Goal: Task Accomplishment & Management: Manage account settings

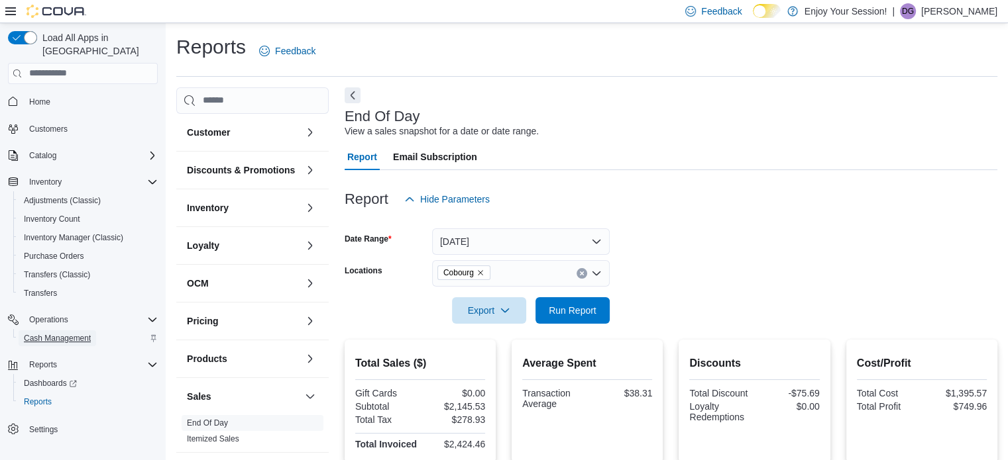
click at [65, 333] on span "Cash Management" at bounding box center [57, 338] width 67 height 11
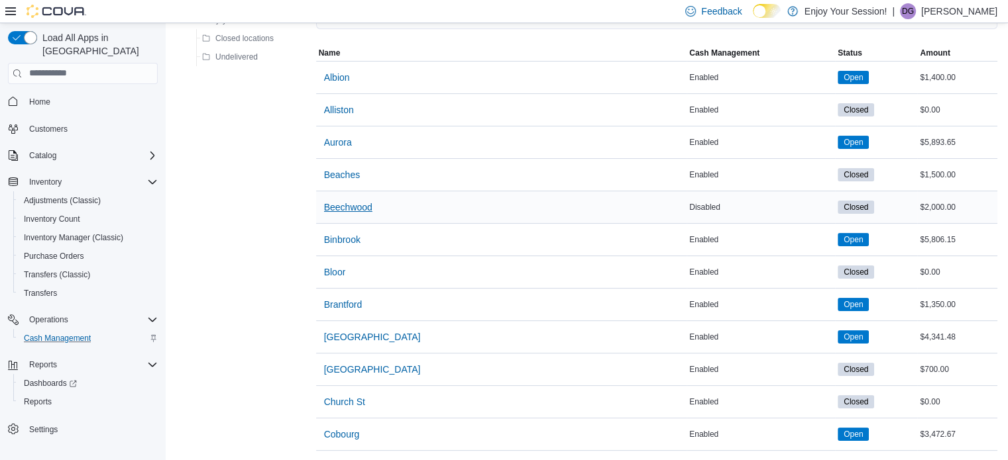
scroll to position [132, 0]
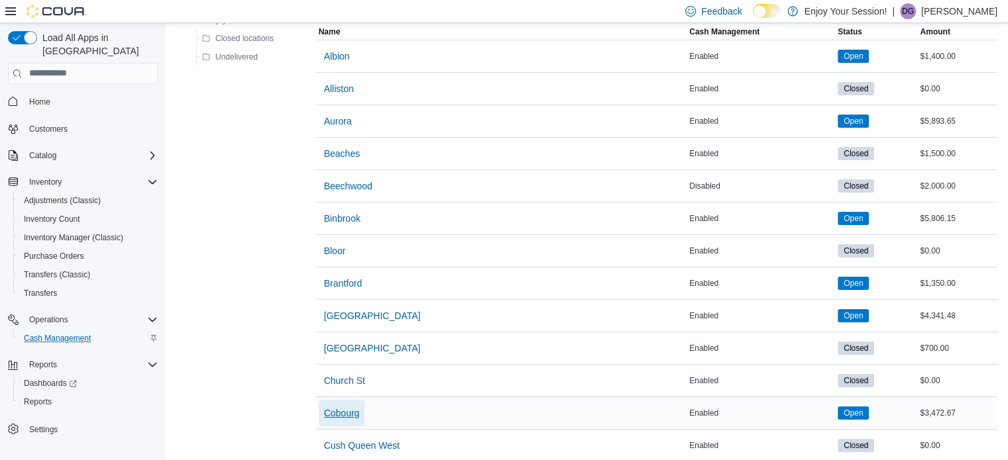
click at [344, 410] on span "Cobourg" at bounding box center [342, 413] width 36 height 13
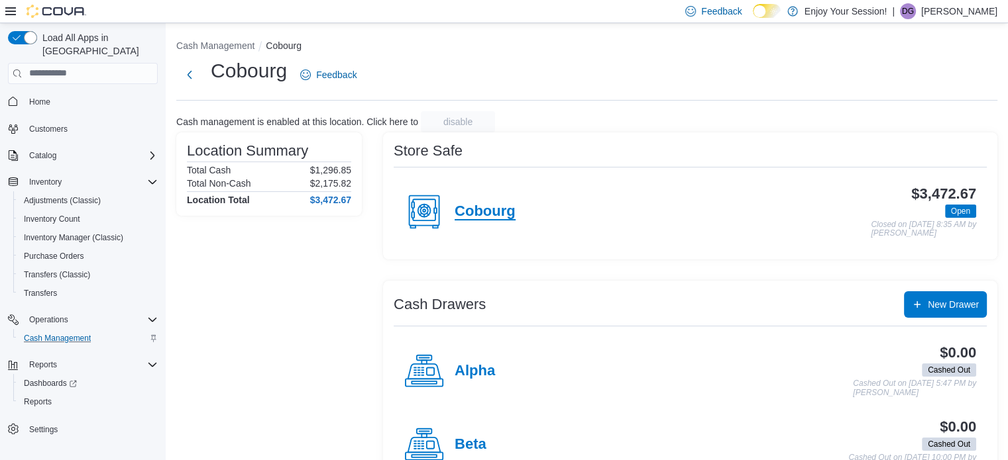
click at [492, 209] on h4 "Cobourg" at bounding box center [484, 211] width 61 height 17
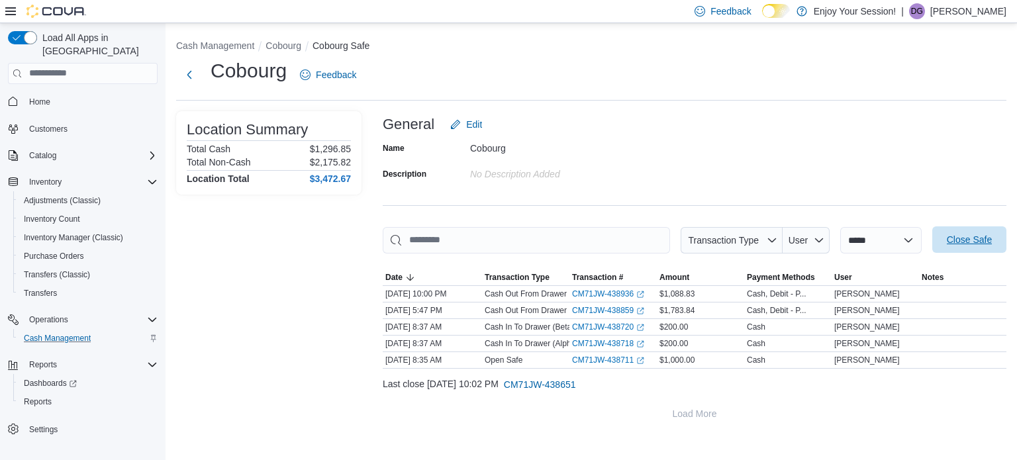
click at [984, 244] on span "Close Safe" at bounding box center [969, 239] width 45 height 13
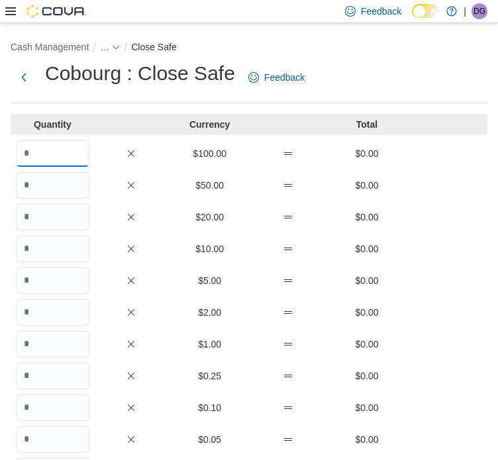
click at [26, 162] on input "Quantity" at bounding box center [53, 153] width 74 height 26
type input "*"
type input "**"
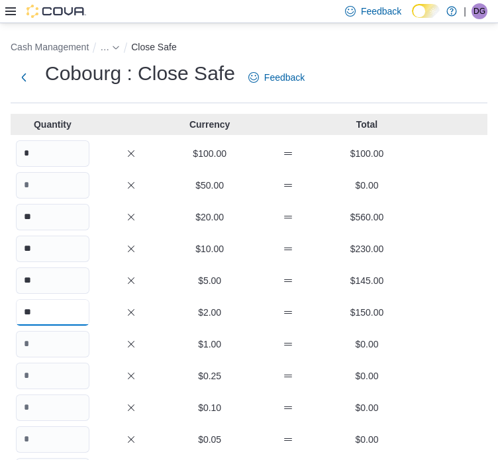
type input "**"
type input "***"
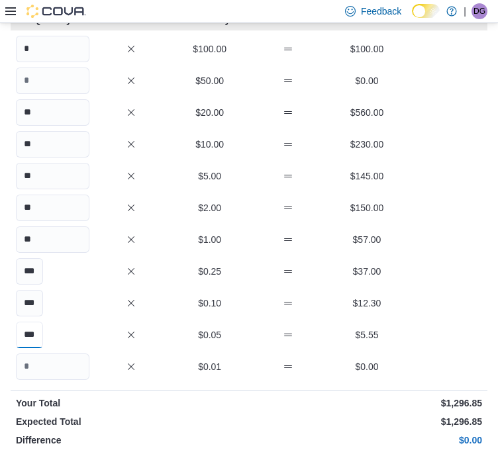
scroll to position [81, 0]
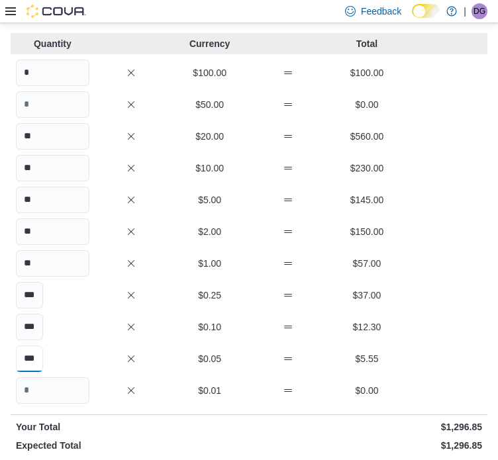
type input "***"
type input "*******"
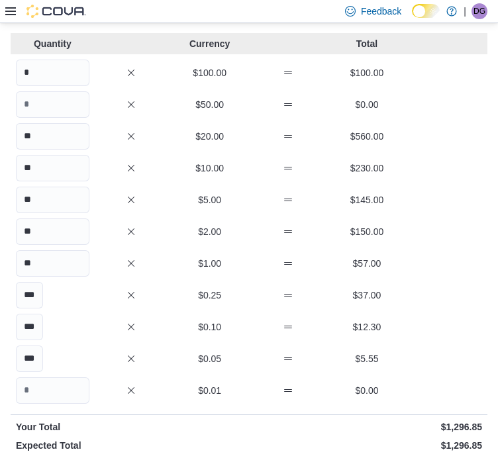
type input "******"
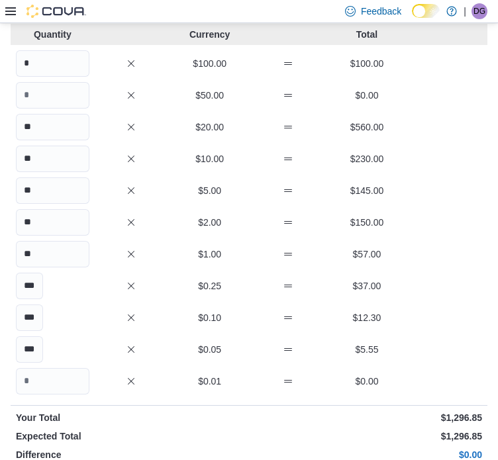
scroll to position [147, 0]
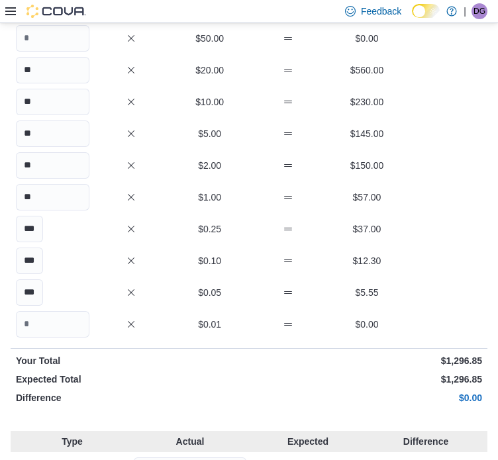
type input "******"
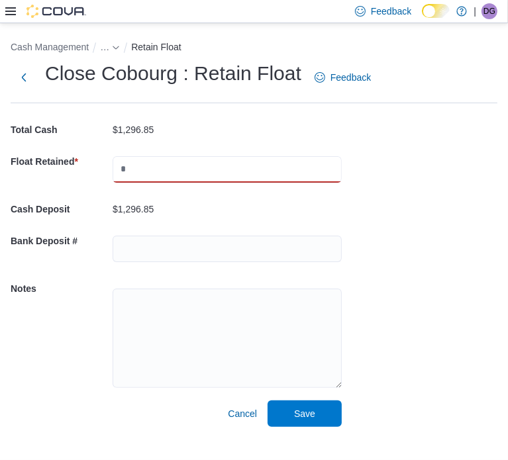
click at [119, 166] on input "text" at bounding box center [227, 169] width 229 height 26
type input "*****"
click at [302, 410] on span "Save" at bounding box center [304, 413] width 21 height 13
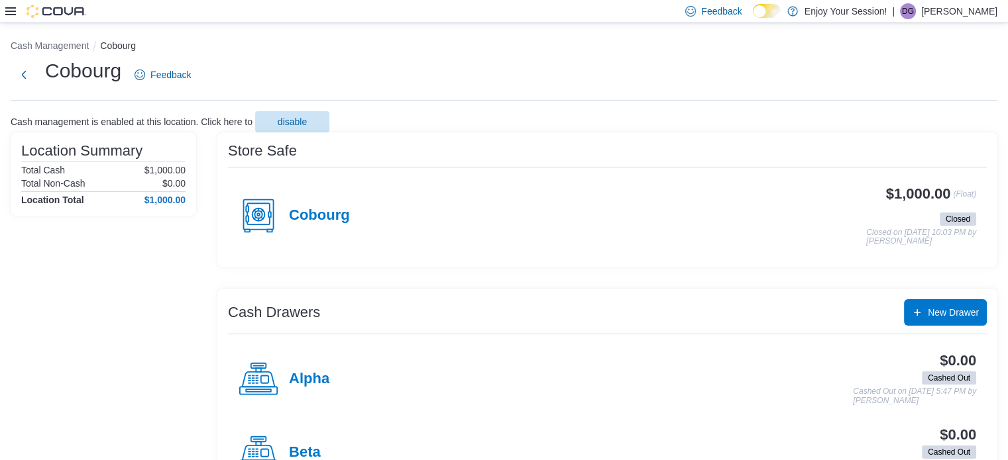
click at [10, 11] on icon at bounding box center [10, 11] width 11 height 8
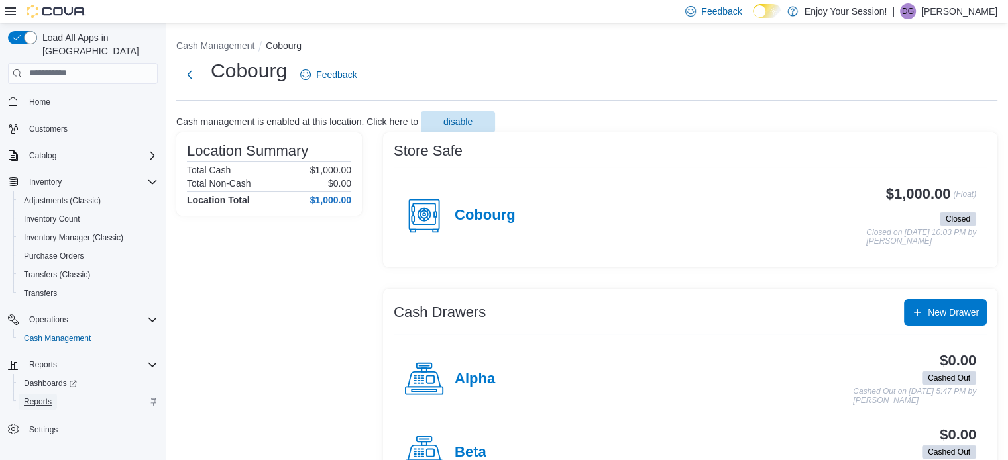
click at [46, 397] on span "Reports" at bounding box center [38, 402] width 28 height 11
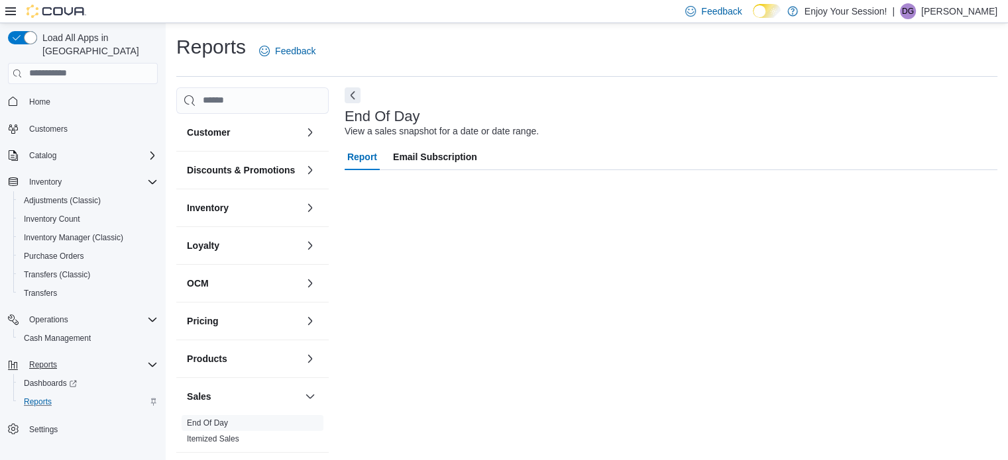
scroll to position [9, 0]
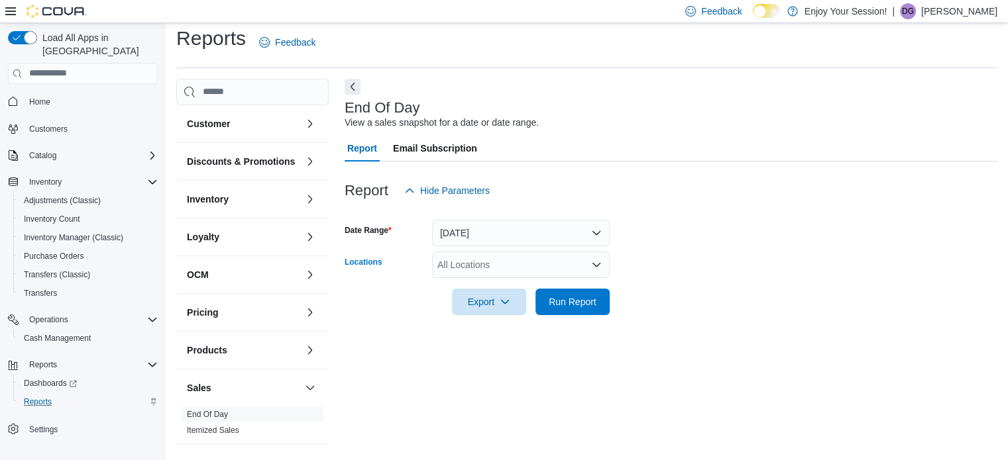
click at [474, 263] on div "All Locations" at bounding box center [521, 265] width 178 height 26
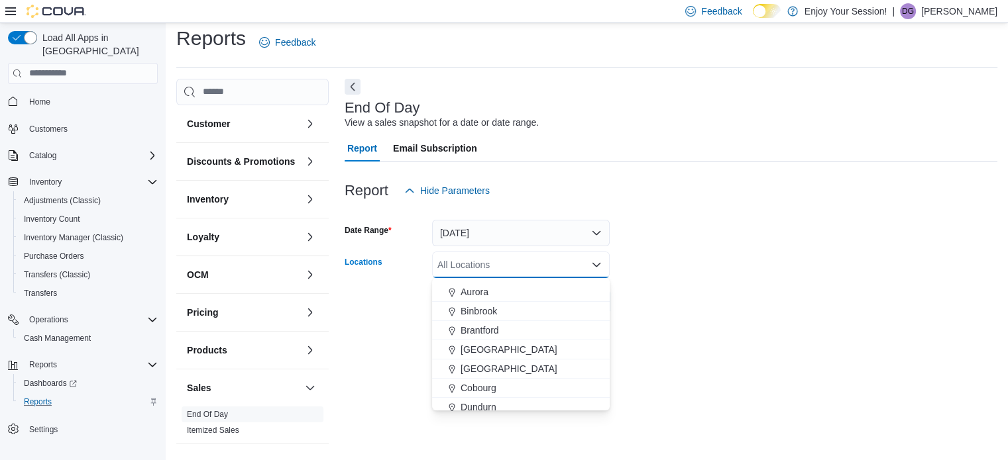
scroll to position [66, 0]
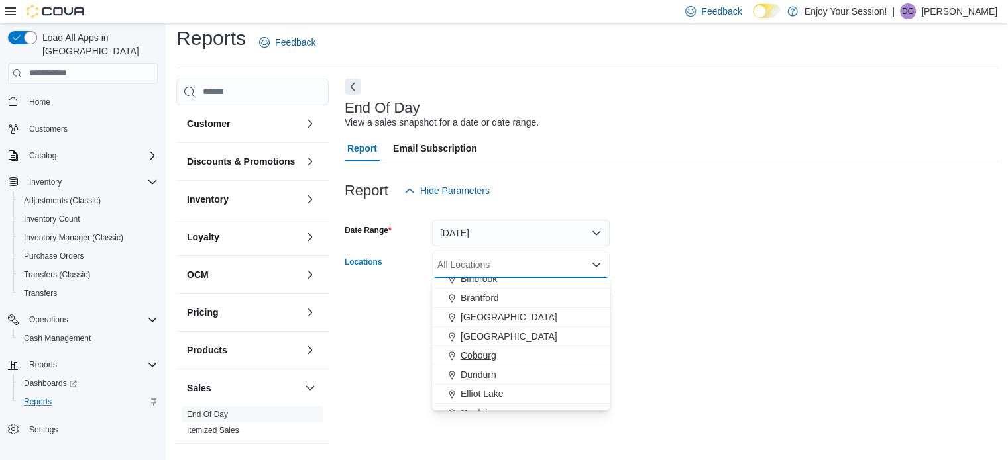
click at [476, 346] on button "Cobourg" at bounding box center [521, 355] width 178 height 19
click at [674, 309] on form "Date Range [DATE] Locations [GEOGRAPHIC_DATA] Combo box. Selected. [GEOGRAPHIC_…" at bounding box center [670, 259] width 652 height 111
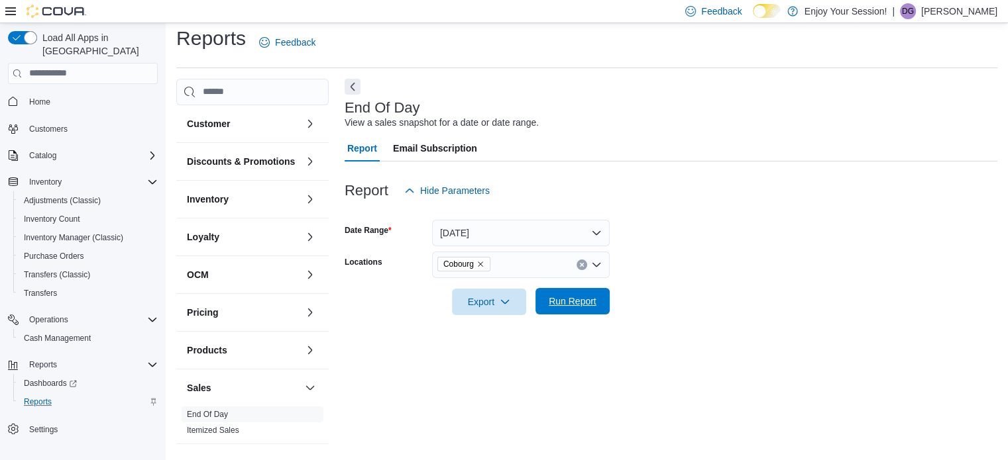
click at [566, 307] on span "Run Report" at bounding box center [572, 301] width 48 height 13
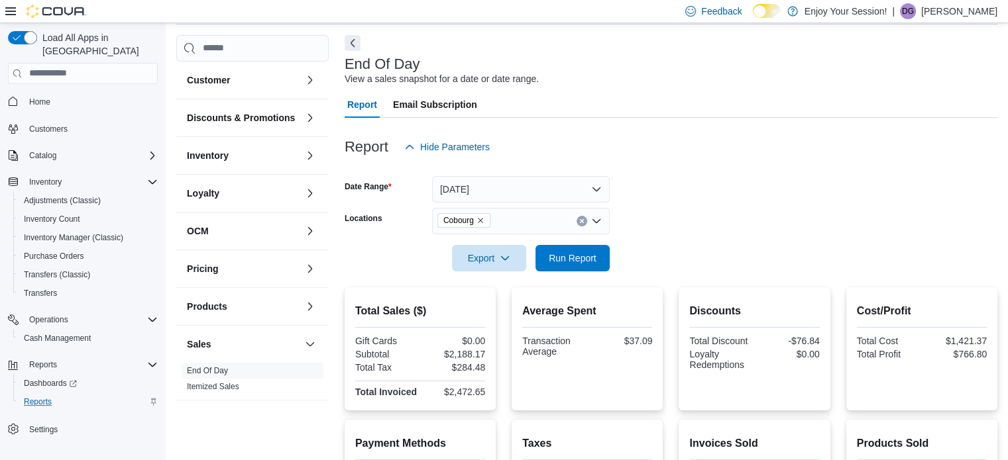
scroll to position [75, 0]
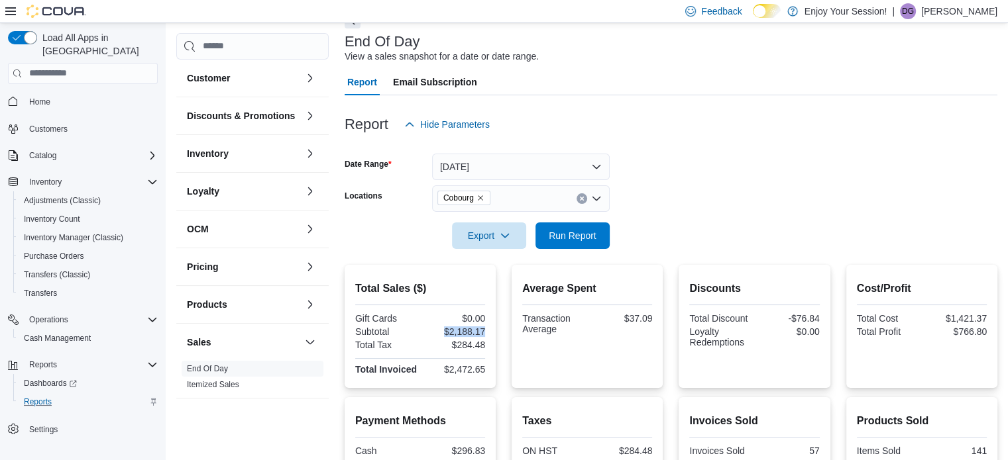
drag, startPoint x: 444, startPoint y: 329, endPoint x: 493, endPoint y: 327, distance: 48.4
click at [493, 327] on div "Total Sales ($) Gift Cards $0.00 Subtotal $2,188.17 Total Tax $284.48 Total Inv…" at bounding box center [419, 326] width 151 height 123
copy div "$2,188.17"
drag, startPoint x: 627, startPoint y: 312, endPoint x: 664, endPoint y: 323, distance: 38.8
click at [662, 323] on div "Average Spent Transaction Average $37.09" at bounding box center [586, 326] width 151 height 123
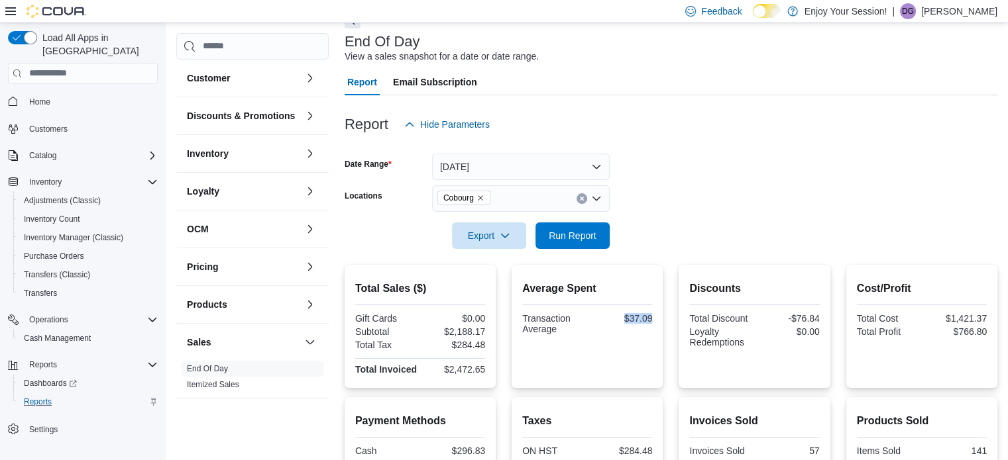
copy div "$37.09"
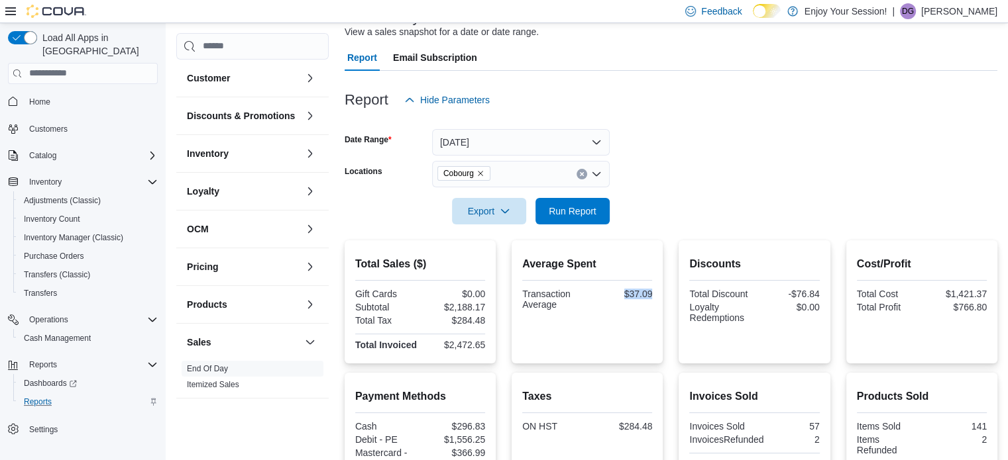
scroll to position [141, 0]
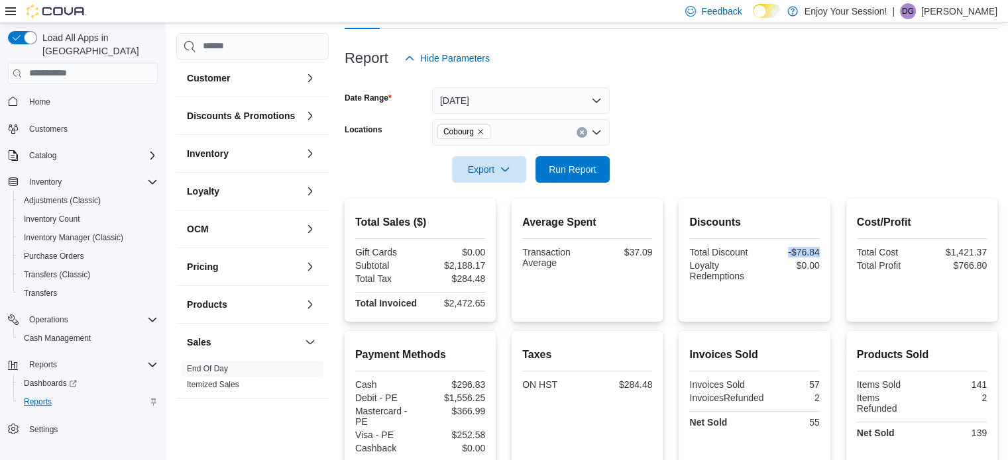
drag, startPoint x: 795, startPoint y: 251, endPoint x: 829, endPoint y: 250, distance: 33.8
click at [829, 250] on div "Discounts Total Discount -$76.84 Loyalty Redemptions $0.00" at bounding box center [753, 260] width 151 height 123
copy div "-$76.84"
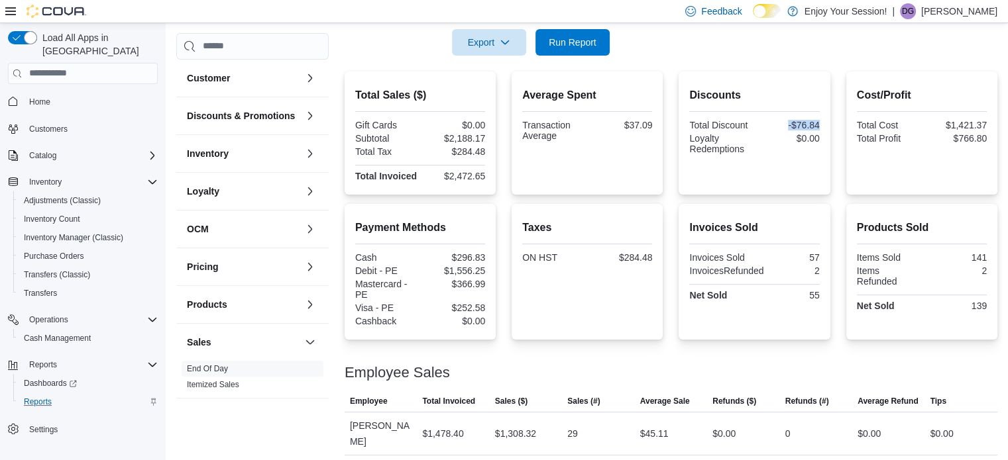
scroll to position [274, 0]
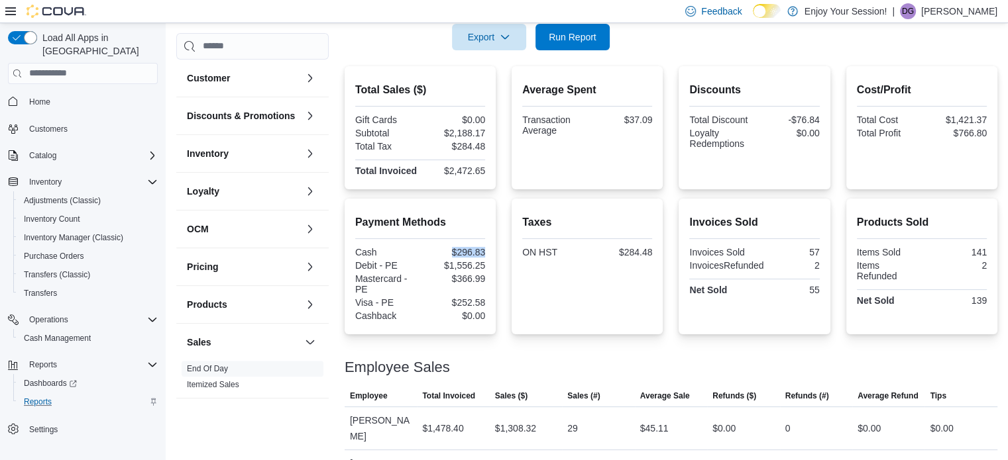
drag, startPoint x: 453, startPoint y: 250, endPoint x: 492, endPoint y: 250, distance: 38.4
click at [492, 250] on div "Payment Methods Cash $296.83 Debit - PE $1,556.25 Mastercard - PE $366.99 Visa …" at bounding box center [419, 267] width 151 height 136
